Goal: Information Seeking & Learning: Understand process/instructions

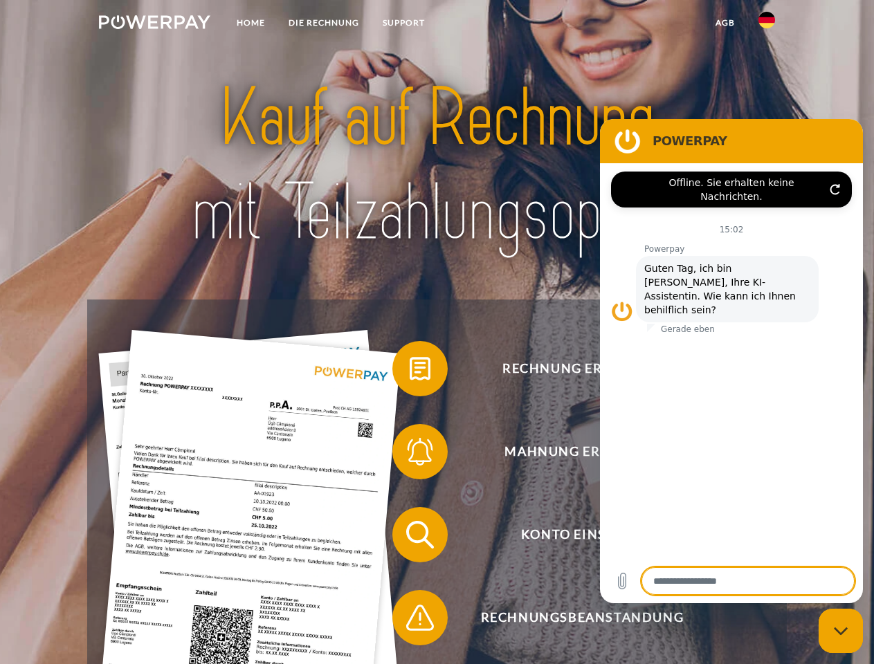
click at [154, 24] on img at bounding box center [154, 22] width 111 height 14
click at [767, 24] on img at bounding box center [767, 20] width 17 height 17
click at [725, 23] on link "agb" at bounding box center [725, 22] width 43 height 25
click at [410, 372] on span at bounding box center [399, 368] width 69 height 69
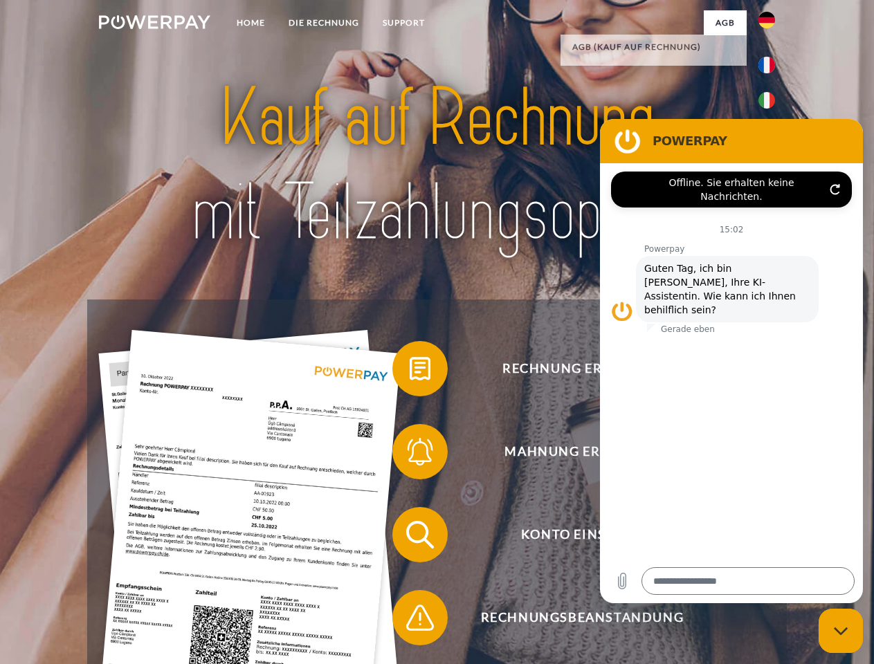
click at [410, 455] on span at bounding box center [399, 451] width 69 height 69
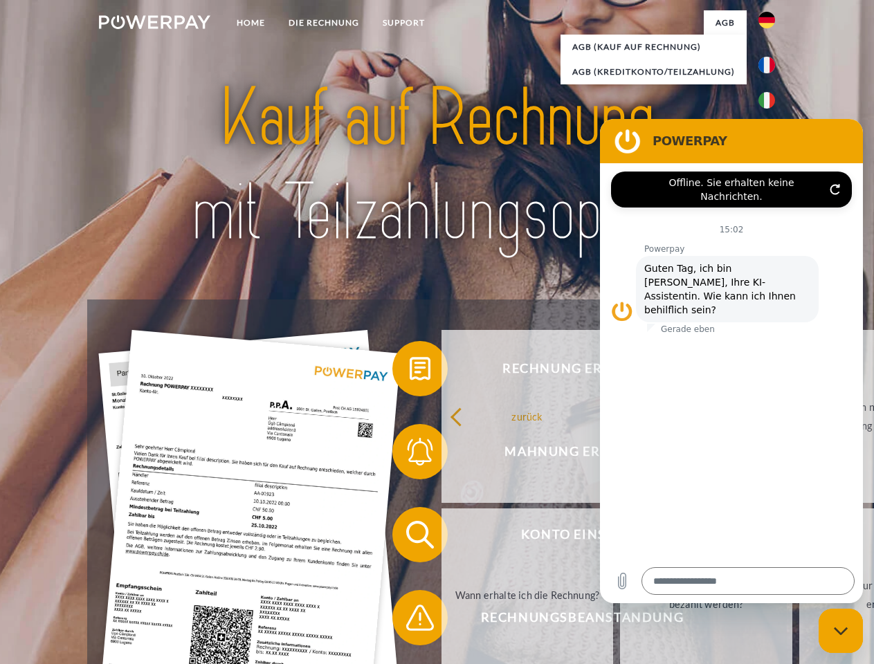
click at [620, 538] on link "Bis wann muss die Rechnung bezahlt werden?" at bounding box center [706, 595] width 172 height 173
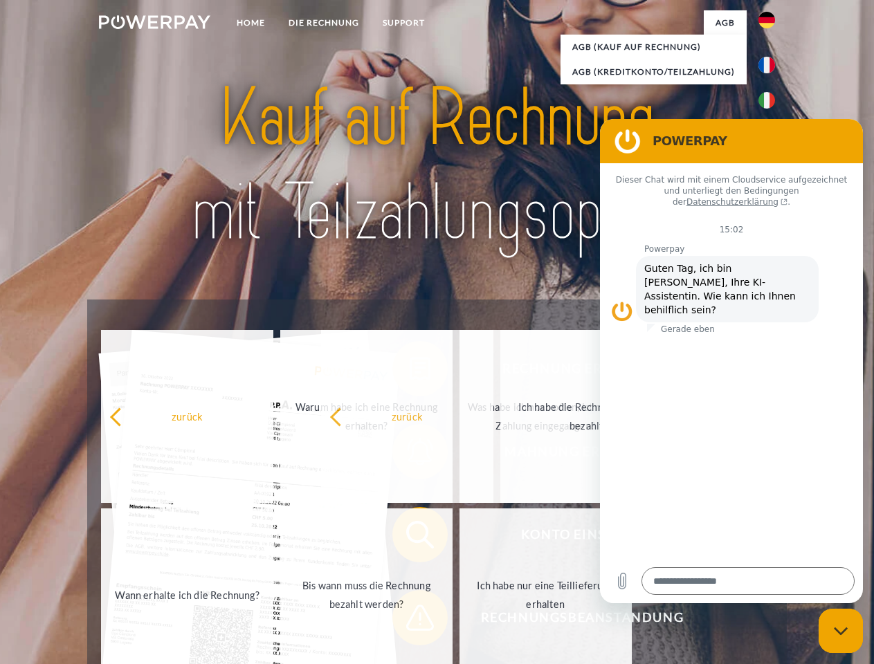
click at [410, 621] on span at bounding box center [399, 617] width 69 height 69
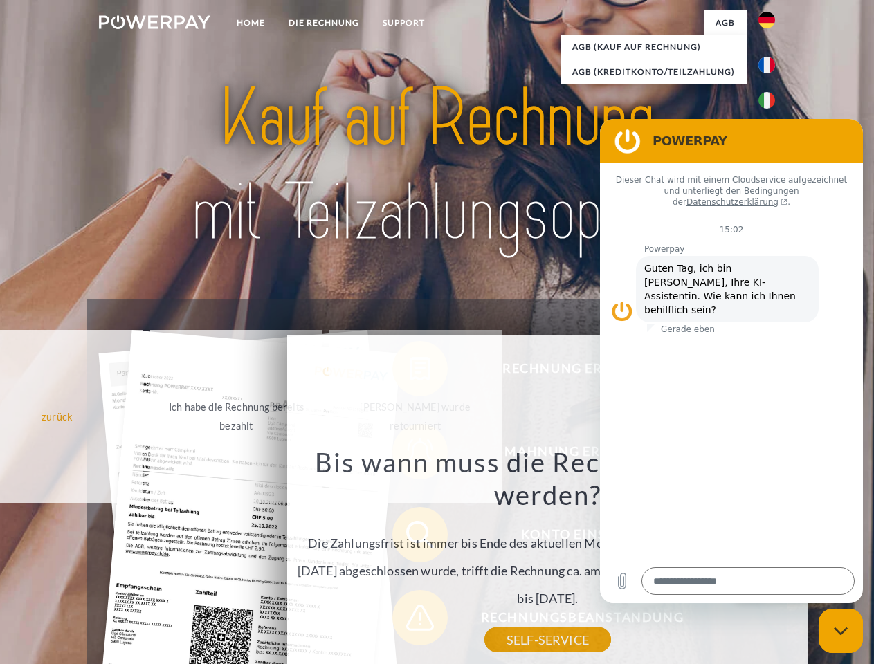
click at [841, 631] on icon "Messaging-Fenster schließen" at bounding box center [841, 631] width 15 height 9
type textarea "*"
